Goal: Information Seeking & Learning: Learn about a topic

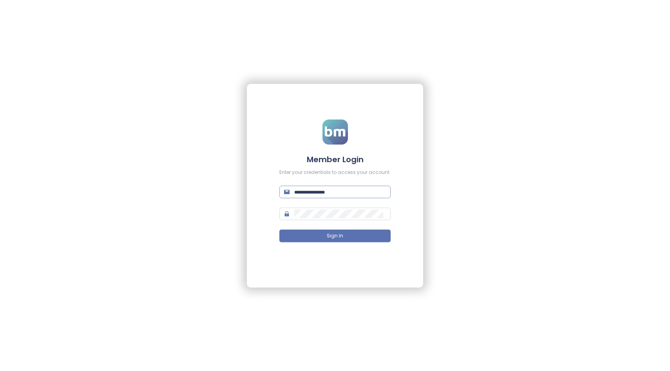
click at [319, 195] on input "text" at bounding box center [340, 192] width 92 height 9
type input "**********"
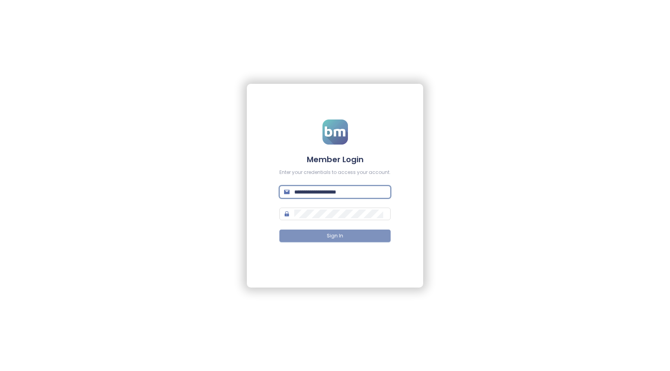
click at [327, 234] on button "Sign In" at bounding box center [334, 236] width 111 height 13
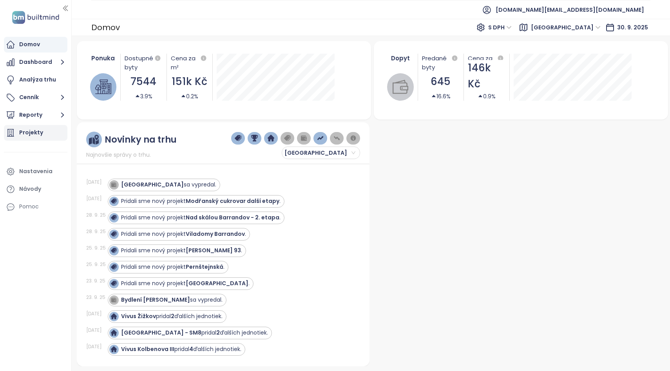
click at [33, 131] on div "Projekty" at bounding box center [31, 133] width 24 height 10
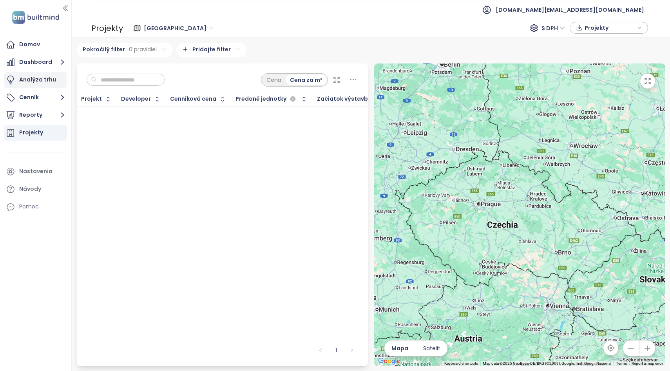
click at [38, 80] on div "Analýza trhu" at bounding box center [37, 80] width 37 height 10
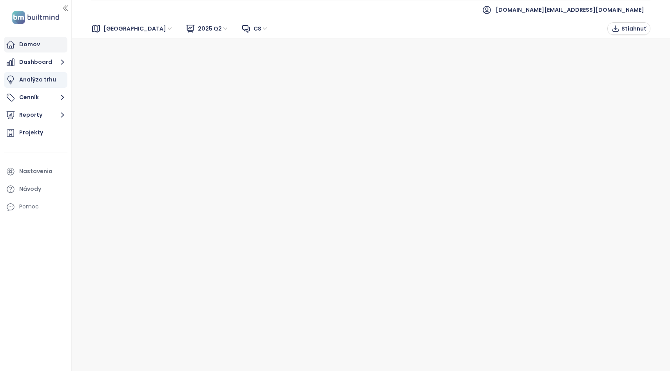
click at [34, 45] on div "Domov" at bounding box center [29, 45] width 21 height 10
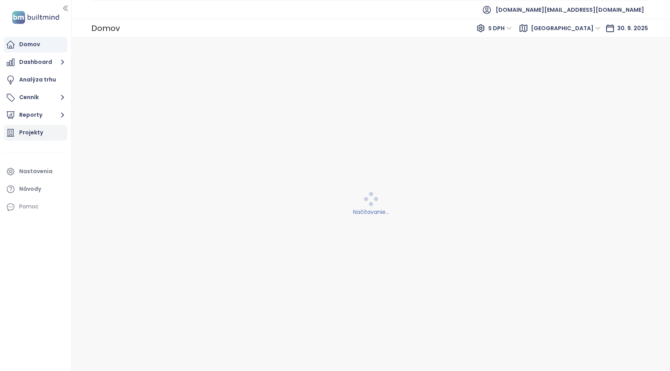
click at [29, 131] on div "Projekty" at bounding box center [31, 133] width 24 height 10
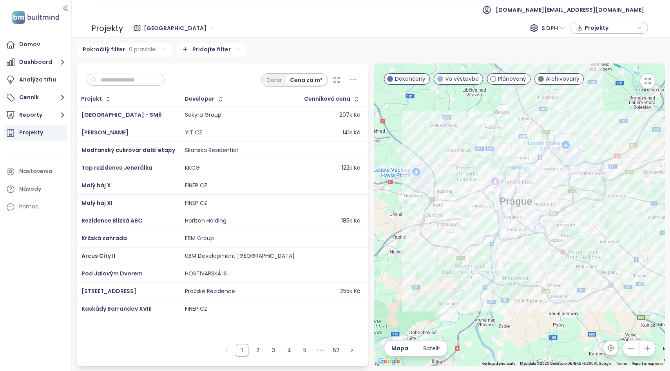
click at [463, 114] on div at bounding box center [519, 215] width 291 height 303
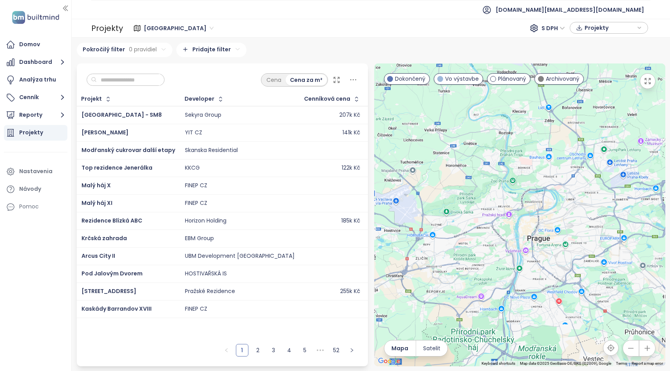
click at [463, 114] on div at bounding box center [519, 215] width 291 height 303
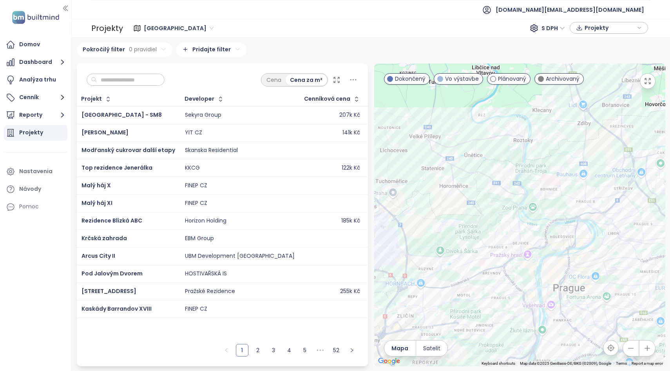
click at [467, 187] on div at bounding box center [519, 215] width 291 height 303
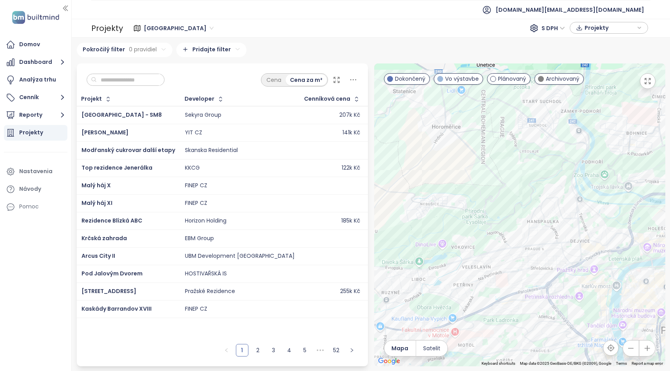
drag, startPoint x: 463, startPoint y: 229, endPoint x: 471, endPoint y: 132, distance: 96.4
click at [471, 132] on div at bounding box center [519, 215] width 291 height 303
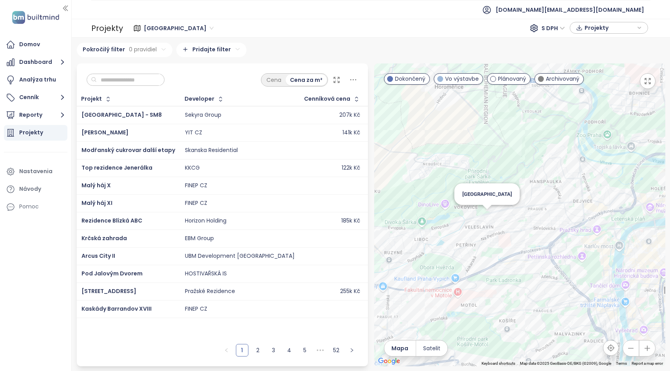
click at [486, 218] on div "[GEOGRAPHIC_DATA]" at bounding box center [519, 215] width 291 height 303
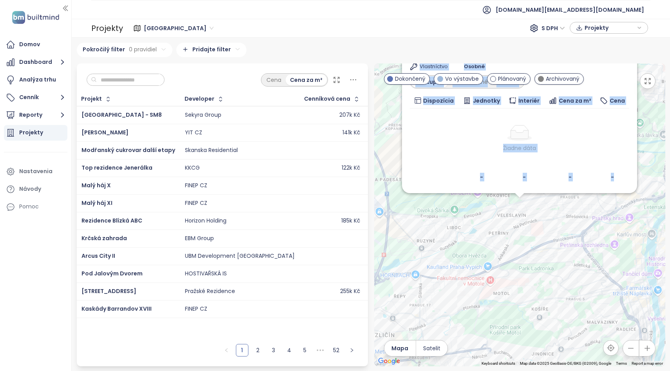
drag, startPoint x: 435, startPoint y: 204, endPoint x: 443, endPoint y: 268, distance: 64.3
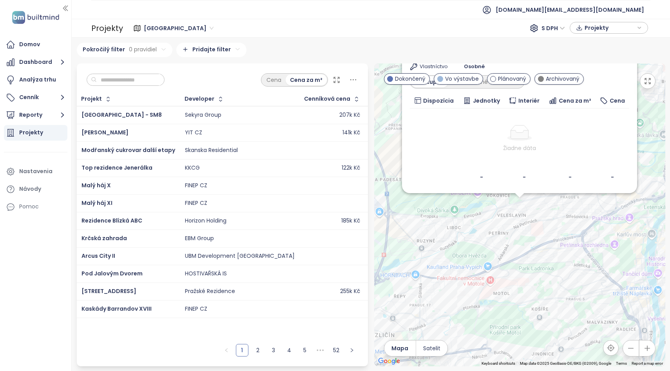
click at [452, 245] on div "Nový Veleslavín Plánovaný Nad Hradním potokem 386, 162 00 [GEOGRAPHIC_DATA], Cz…" at bounding box center [519, 215] width 291 height 303
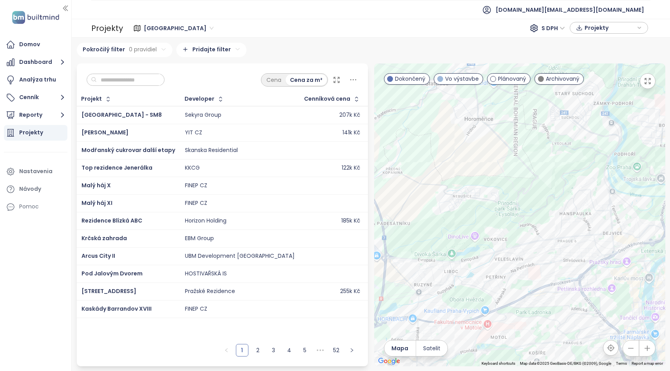
drag, startPoint x: 452, startPoint y: 245, endPoint x: 438, endPoint y: 336, distance: 92.0
click at [438, 336] on div at bounding box center [519, 215] width 291 height 303
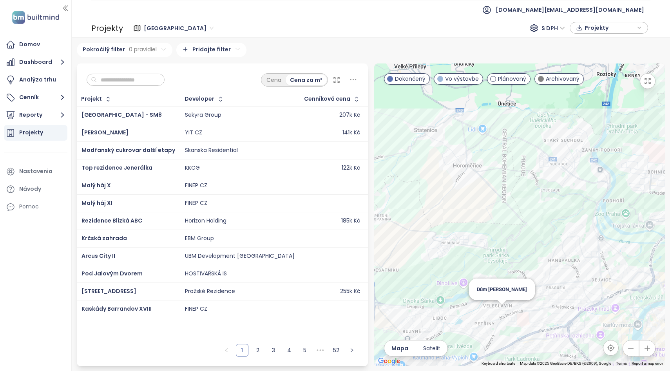
click at [507, 297] on div "Dům [PERSON_NAME]" at bounding box center [502, 290] width 66 height 22
click at [507, 299] on div "[GEOGRAPHIC_DATA]" at bounding box center [519, 215] width 291 height 303
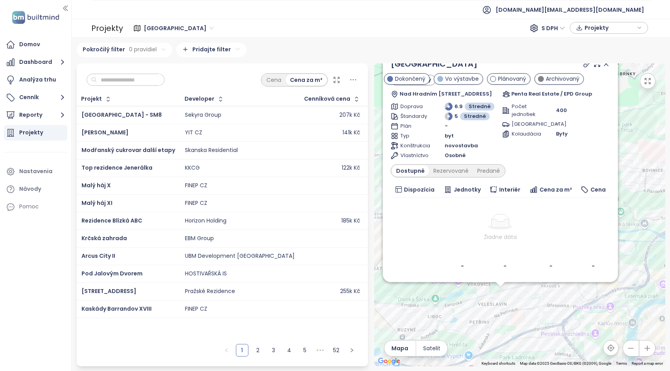
drag, startPoint x: 521, startPoint y: 280, endPoint x: 502, endPoint y: 371, distance: 92.6
click at [502, 371] on div "[GEOGRAPHIC_DATA] 620 projektov Area [GEOGRAPHIC_DATA] 33 projektov Area [GEOGR…" at bounding box center [371, 205] width 599 height 334
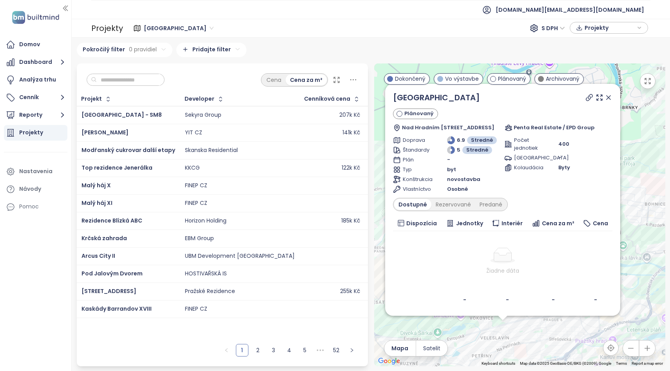
drag, startPoint x: 637, startPoint y: 112, endPoint x: 642, endPoint y: 147, distance: 36.0
click at [642, 147] on div "Nový Veleslavín Plánovaný Nad Hradním potokem 386, 162 00 [GEOGRAPHIC_DATA], Cz…" at bounding box center [519, 215] width 291 height 303
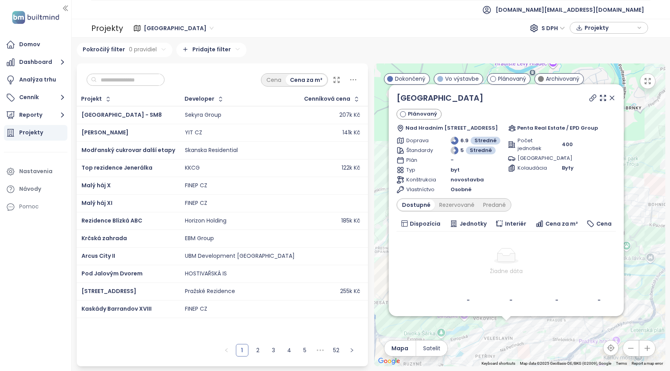
click at [615, 97] on icon at bounding box center [612, 98] width 8 height 8
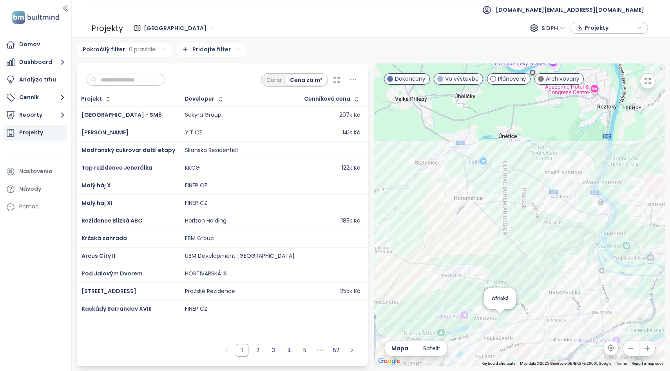
click at [498, 322] on div "Africká" at bounding box center [519, 215] width 291 height 303
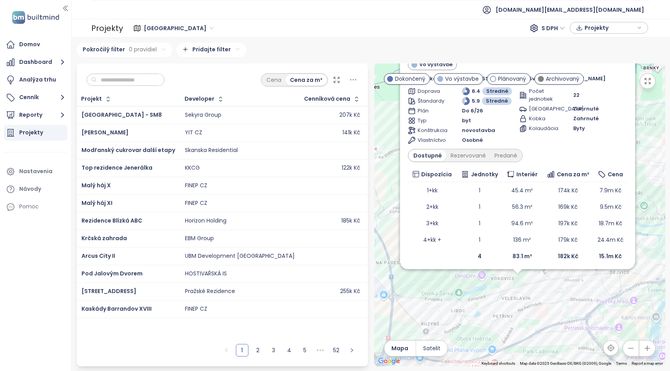
drag, startPoint x: 520, startPoint y: 292, endPoint x: 517, endPoint y: 371, distance: 78.9
click at [517, 371] on div "[GEOGRAPHIC_DATA] 620 projektov Area [GEOGRAPHIC_DATA] 33 projektov Area [GEOGR…" at bounding box center [371, 205] width 599 height 334
click at [508, 156] on div "Predané" at bounding box center [504, 155] width 31 height 11
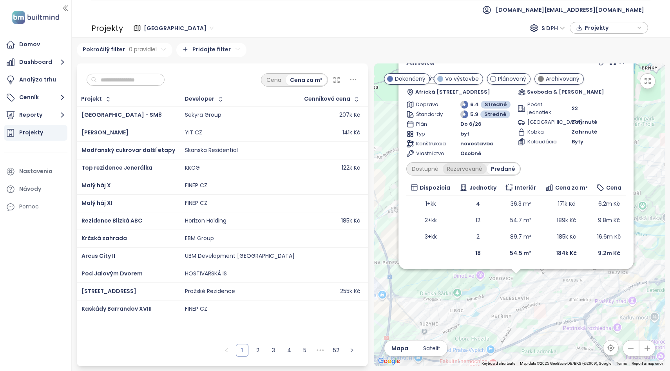
click at [464, 167] on div "Rezervované" at bounding box center [465, 168] width 44 height 11
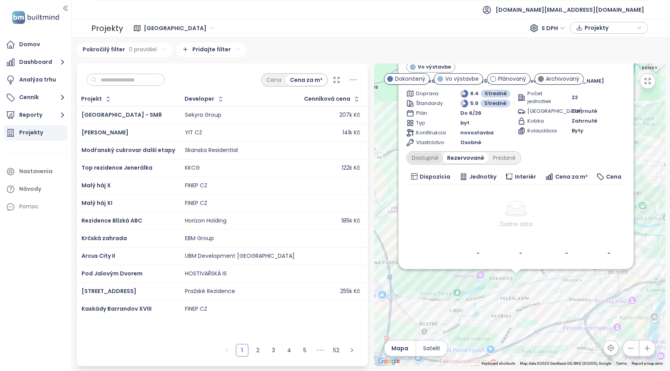
click at [419, 160] on div "Dostupné" at bounding box center [425, 157] width 35 height 11
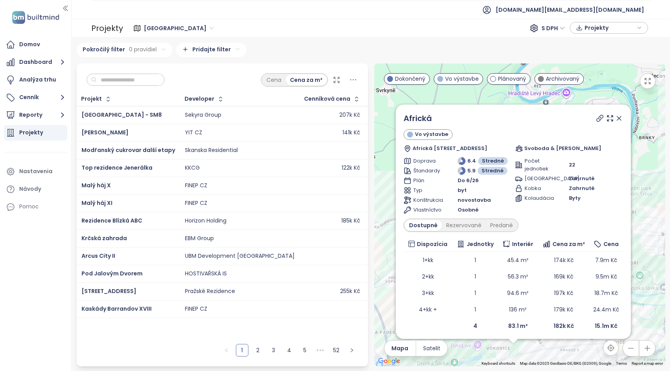
drag, startPoint x: 387, startPoint y: 130, endPoint x: 384, endPoint y: 201, distance: 71.4
click at [384, 201] on div "Africká Vo výstavbe Africká 341/27, 160 00 [GEOGRAPHIC_DATA] 6-[GEOGRAPHIC_DATA…" at bounding box center [519, 215] width 291 height 303
click at [618, 117] on icon at bounding box center [619, 118] width 4 height 4
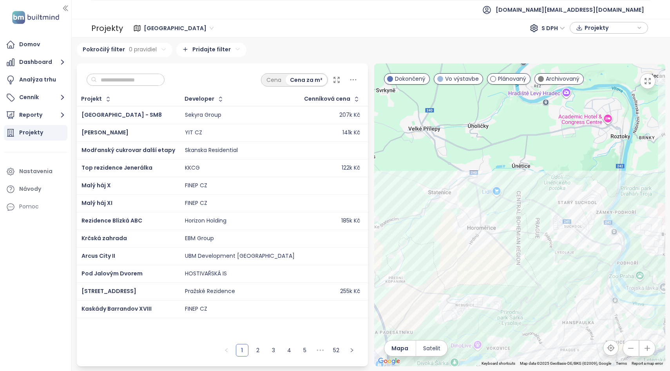
drag, startPoint x: 436, startPoint y: 228, endPoint x: 457, endPoint y: 123, distance: 107.2
click at [457, 124] on div at bounding box center [519, 215] width 291 height 303
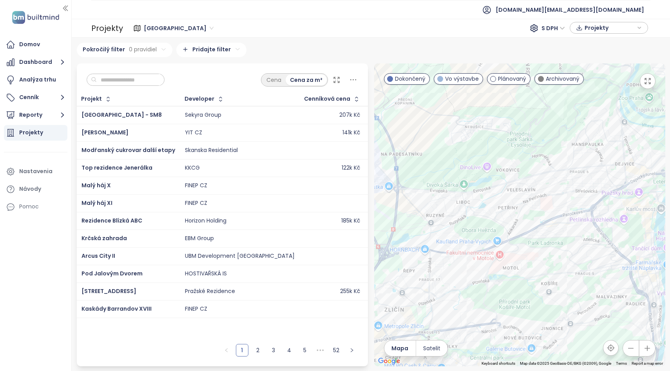
drag, startPoint x: 477, startPoint y: 124, endPoint x: 416, endPoint y: 177, distance: 80.6
click at [416, 177] on div at bounding box center [519, 215] width 291 height 303
